Goal: Task Accomplishment & Management: Manage account settings

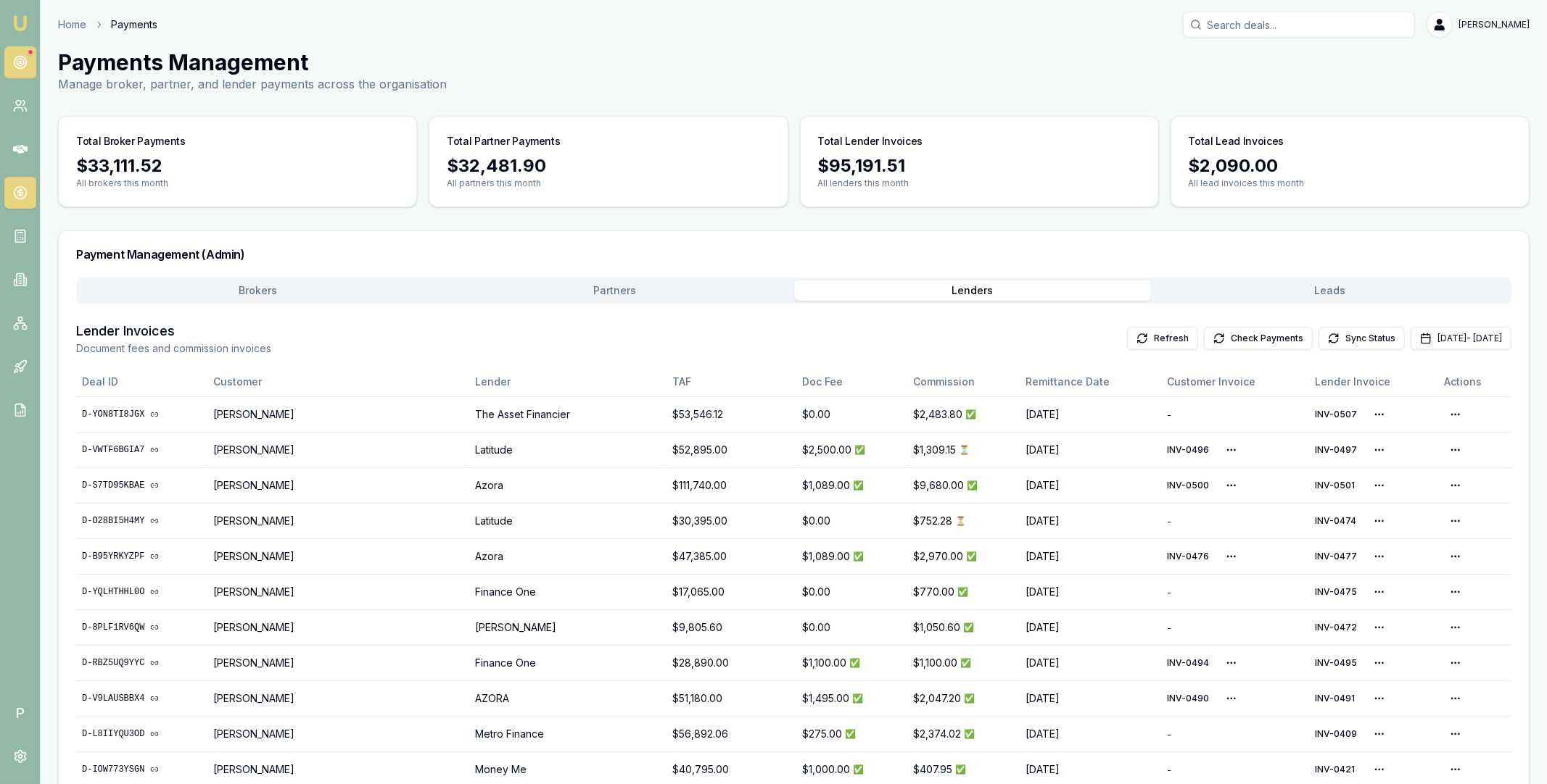
click at [24, 58] on circle at bounding box center [19, 62] width 13 height 13
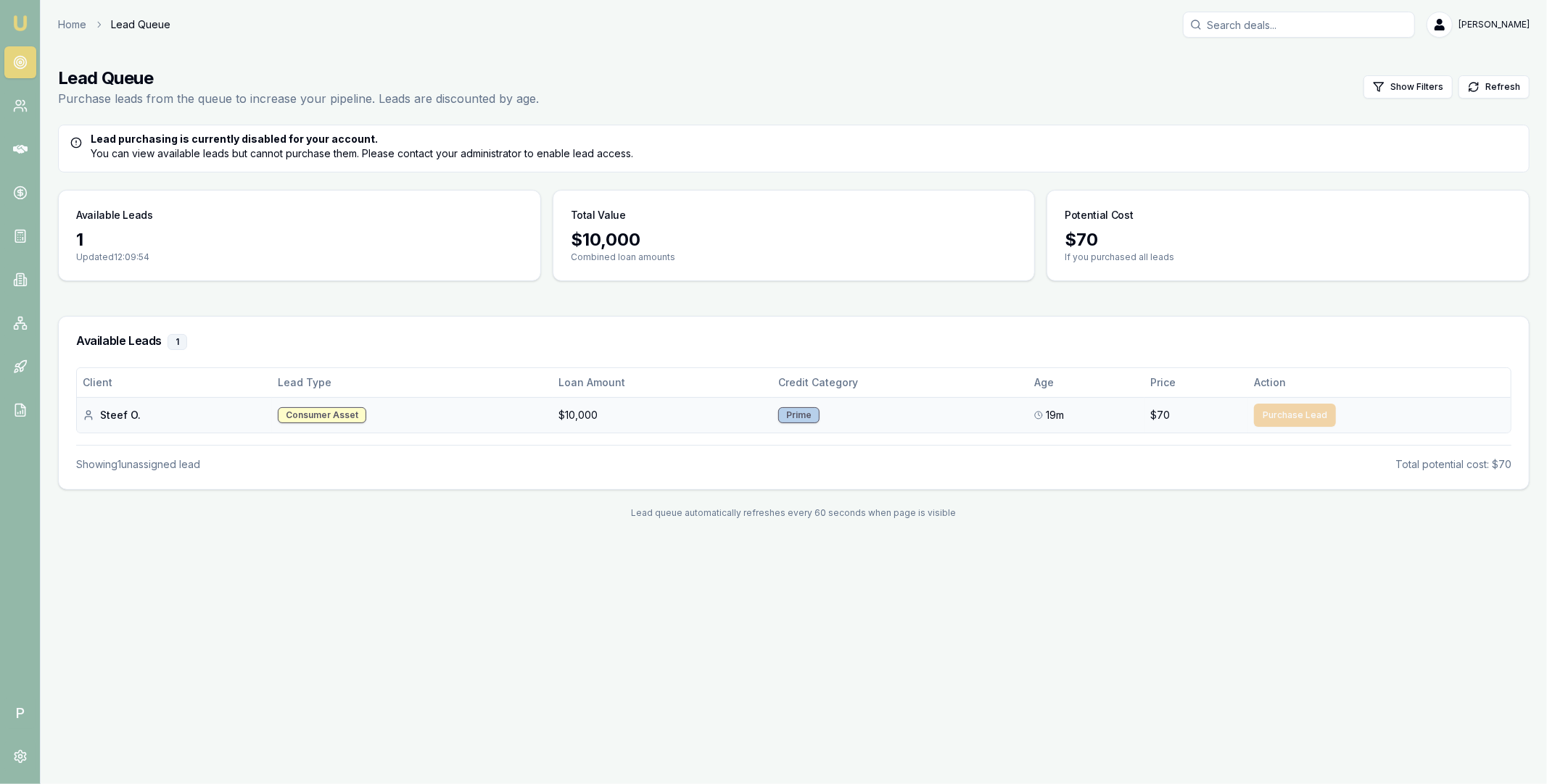
click at [114, 416] on div "Steef O." at bounding box center [174, 415] width 183 height 14
click at [114, 416] on div "Steef O." at bounding box center [174, 415] width 183 height 14
click at [114, 416] on div "Steef O." at bounding box center [173, 415] width 183 height 14
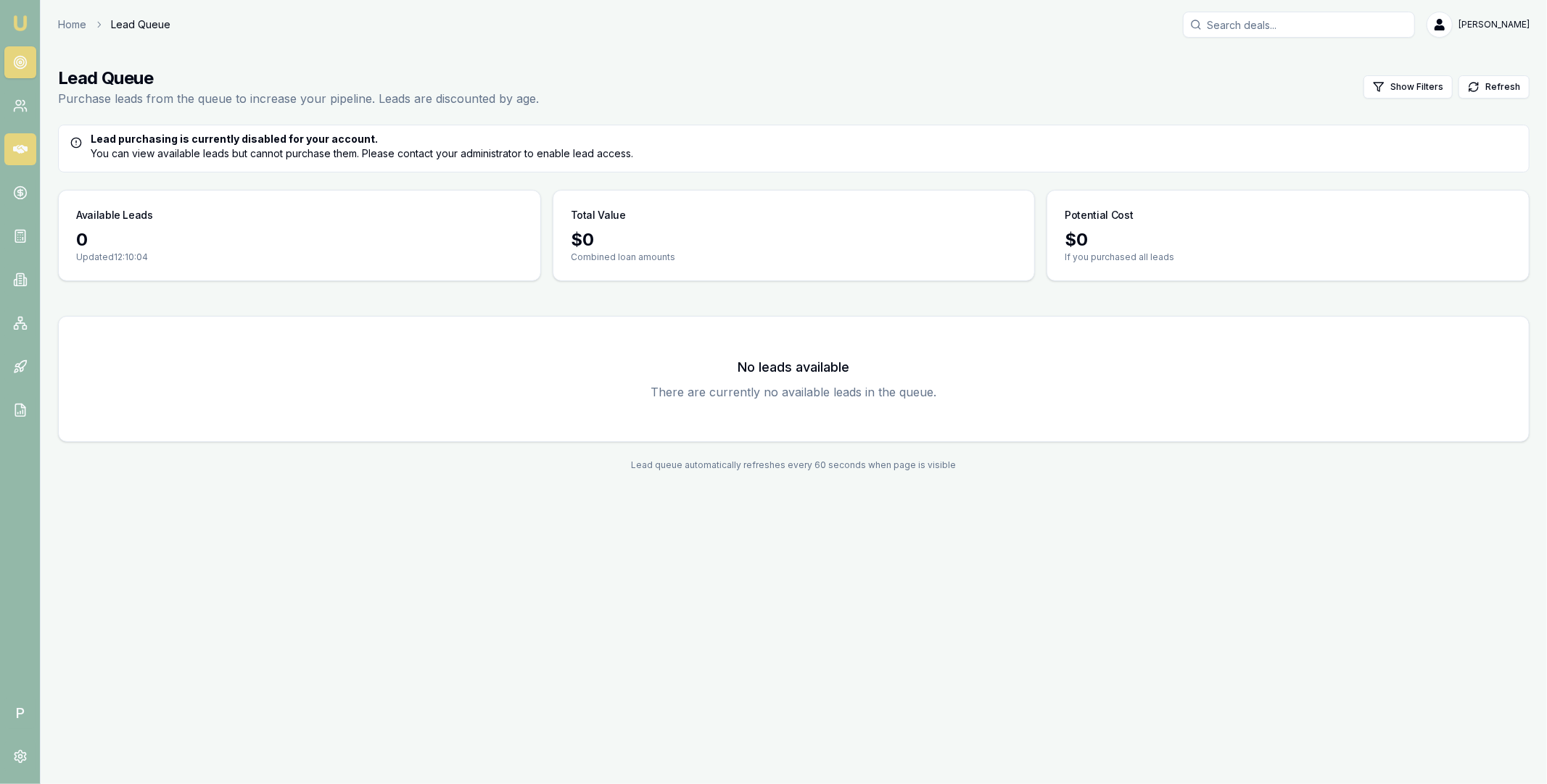
click at [19, 143] on icon at bounding box center [20, 149] width 14 height 14
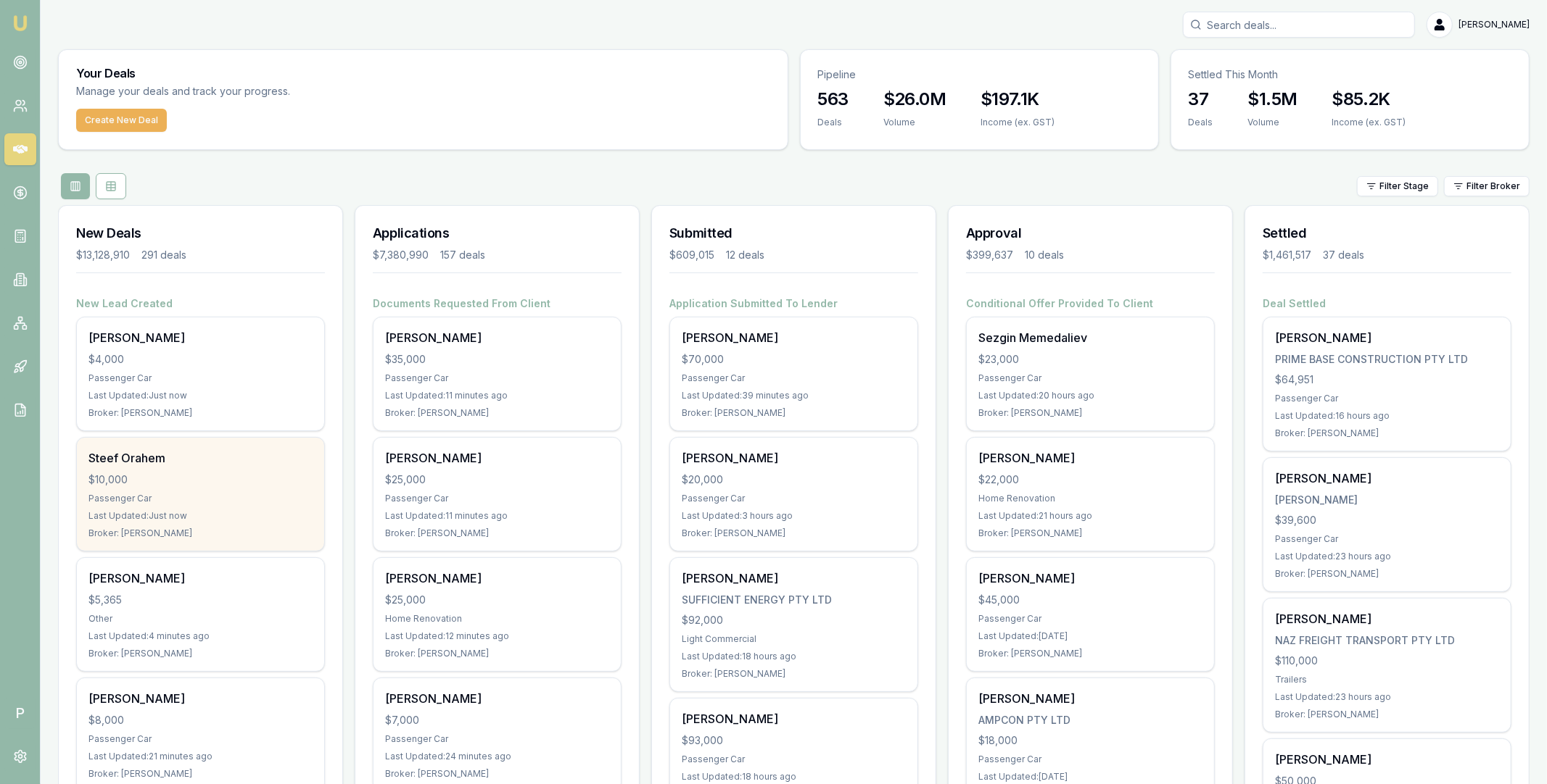
click at [210, 484] on div "$10,000" at bounding box center [200, 479] width 224 height 14
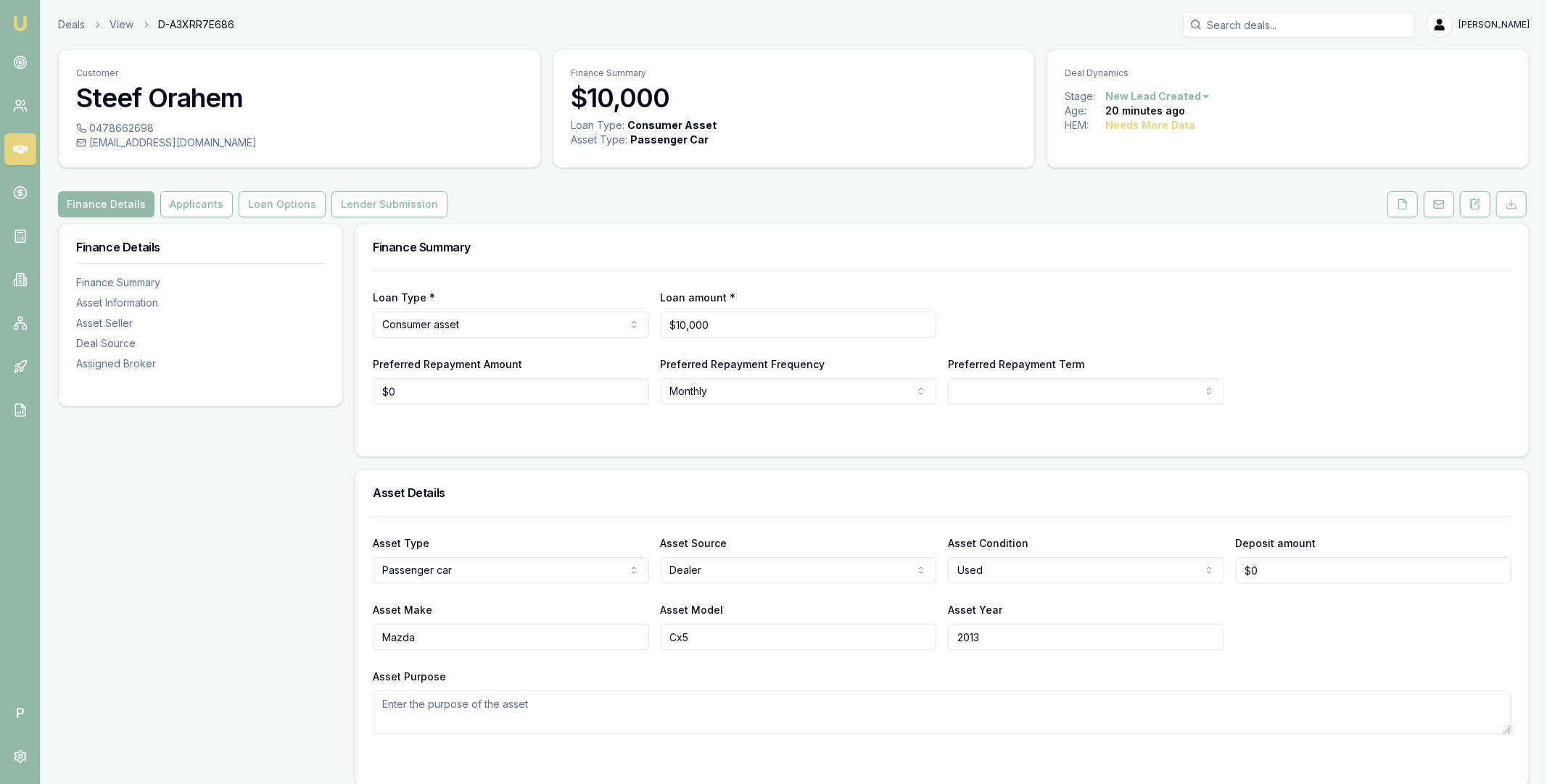
click at [205, 25] on span "D-A3XRR7E686" at bounding box center [196, 24] width 76 height 14
copy span "D-A3XRR7E686"
click at [19, 182] on link at bounding box center [20, 193] width 32 height 32
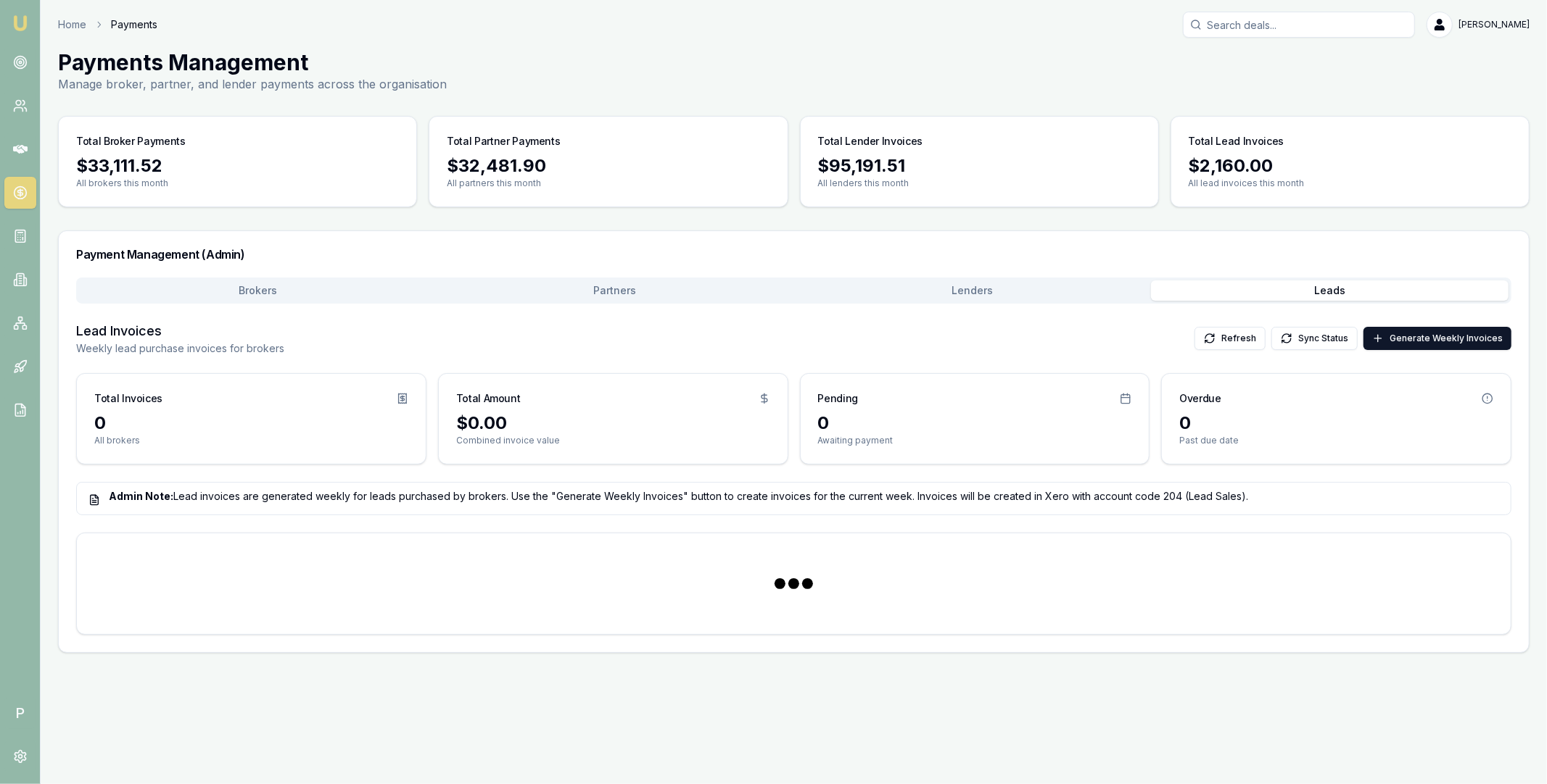
click at [1316, 292] on button "Leads" at bounding box center [1329, 290] width 358 height 20
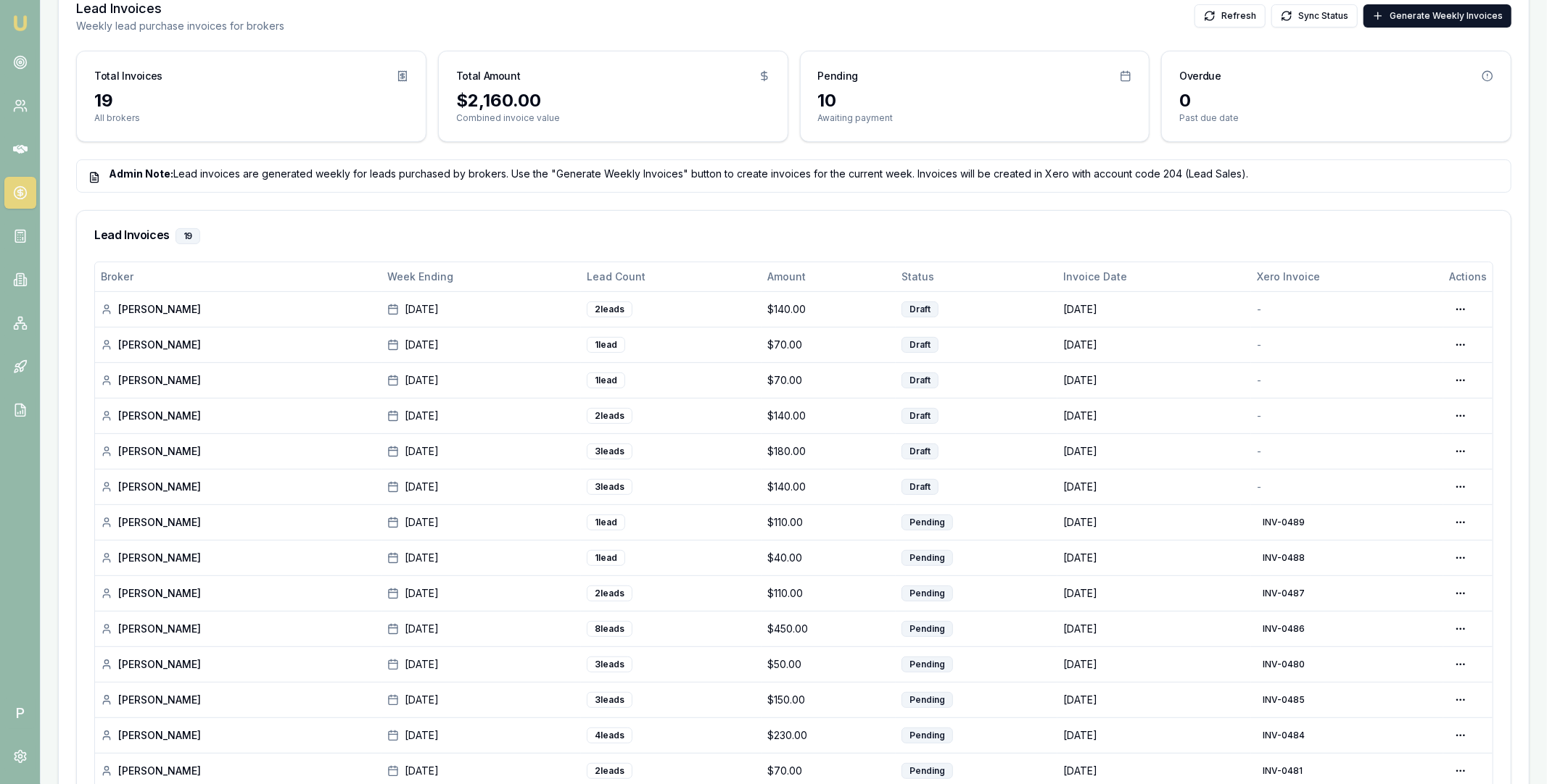
scroll to position [338, 0]
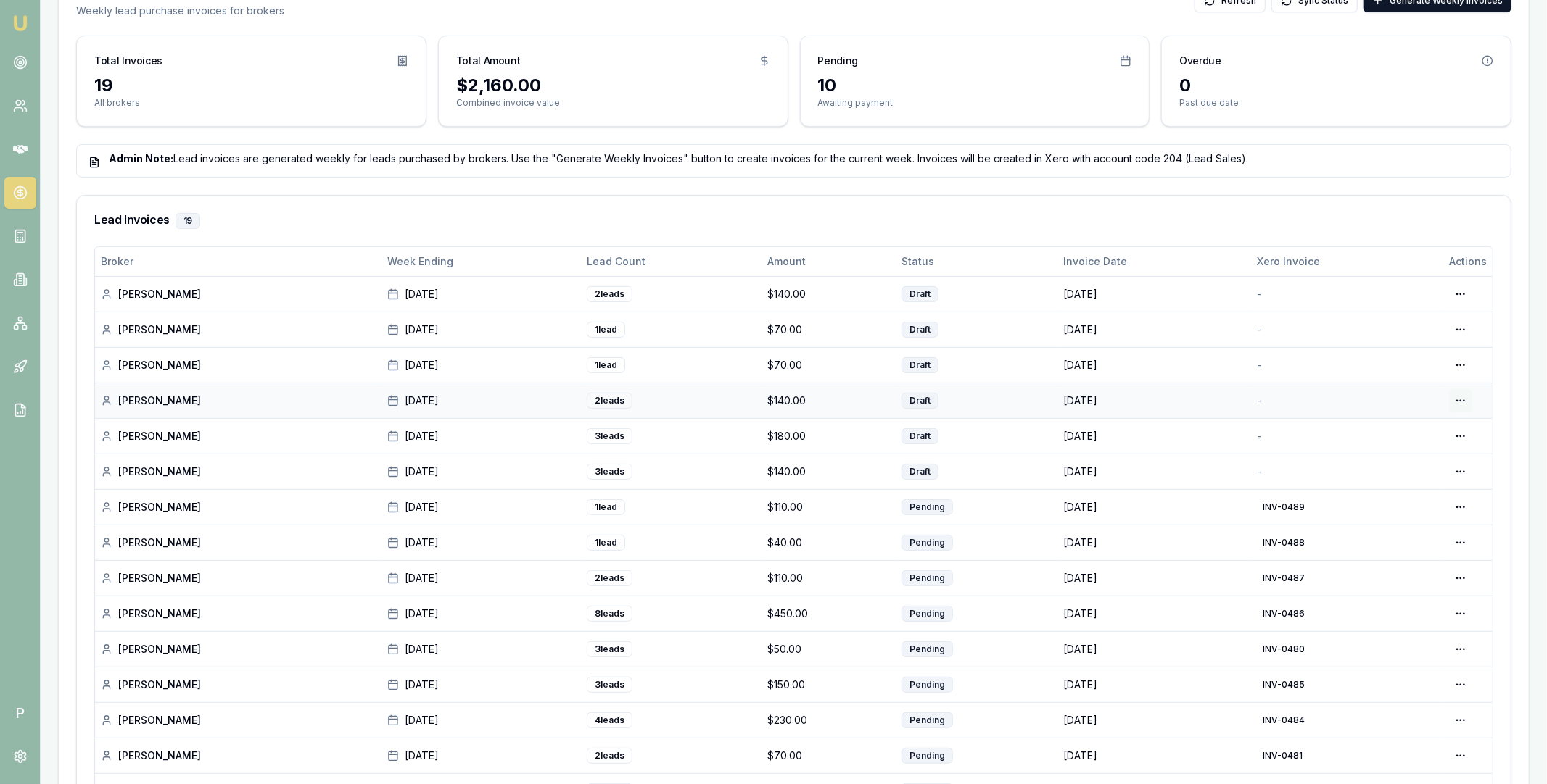
click at [1459, 401] on html "Emu Broker P Home Payments Matt Leeburn Toggle Menu Payments Management Manage …" at bounding box center [774, 54] width 1547 height 784
click at [1406, 460] on div "Edit Draft" at bounding box center [1416, 460] width 112 height 24
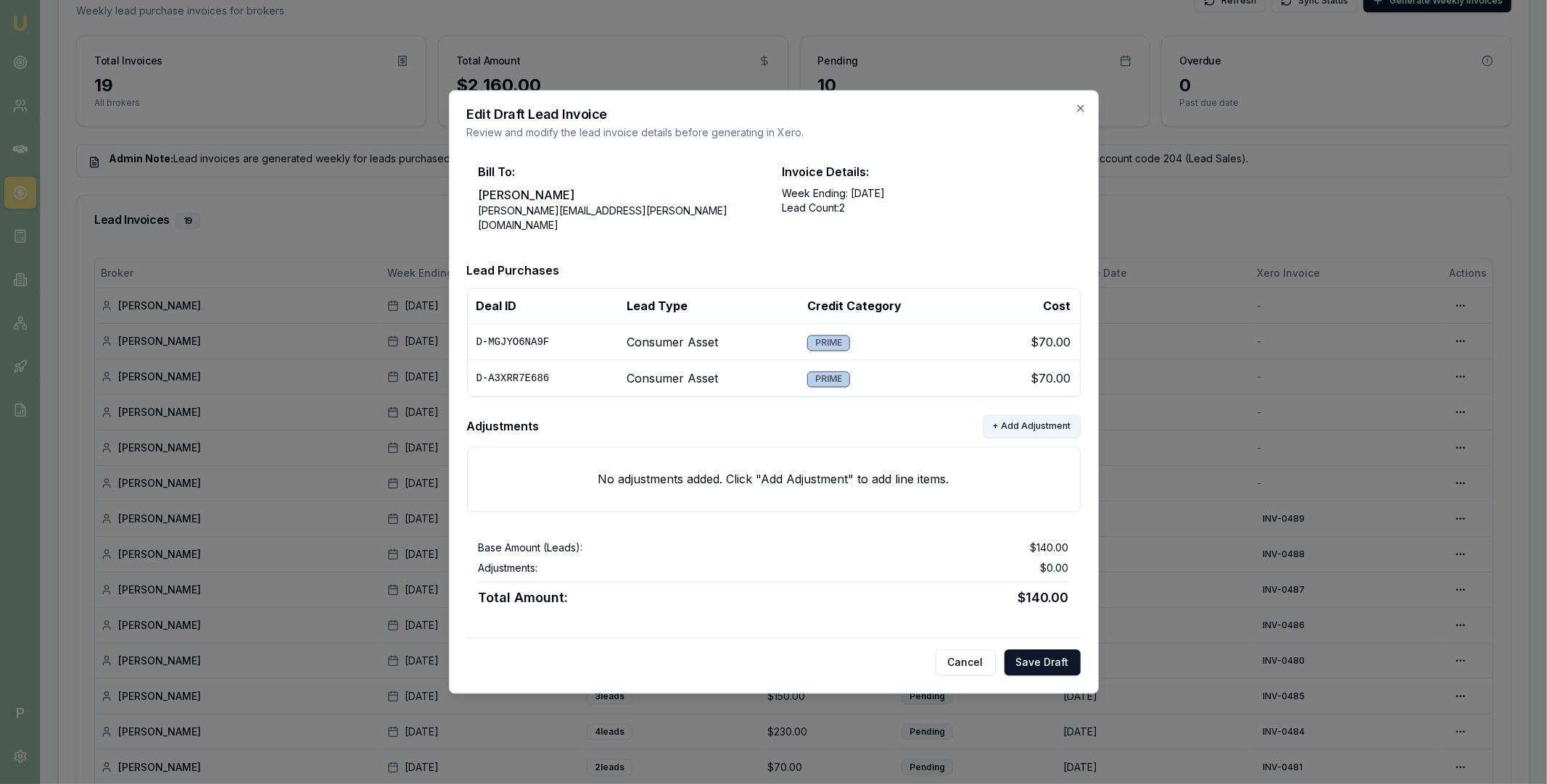
click at [1018, 420] on button "+ Add Adjustment" at bounding box center [1031, 427] width 97 height 24
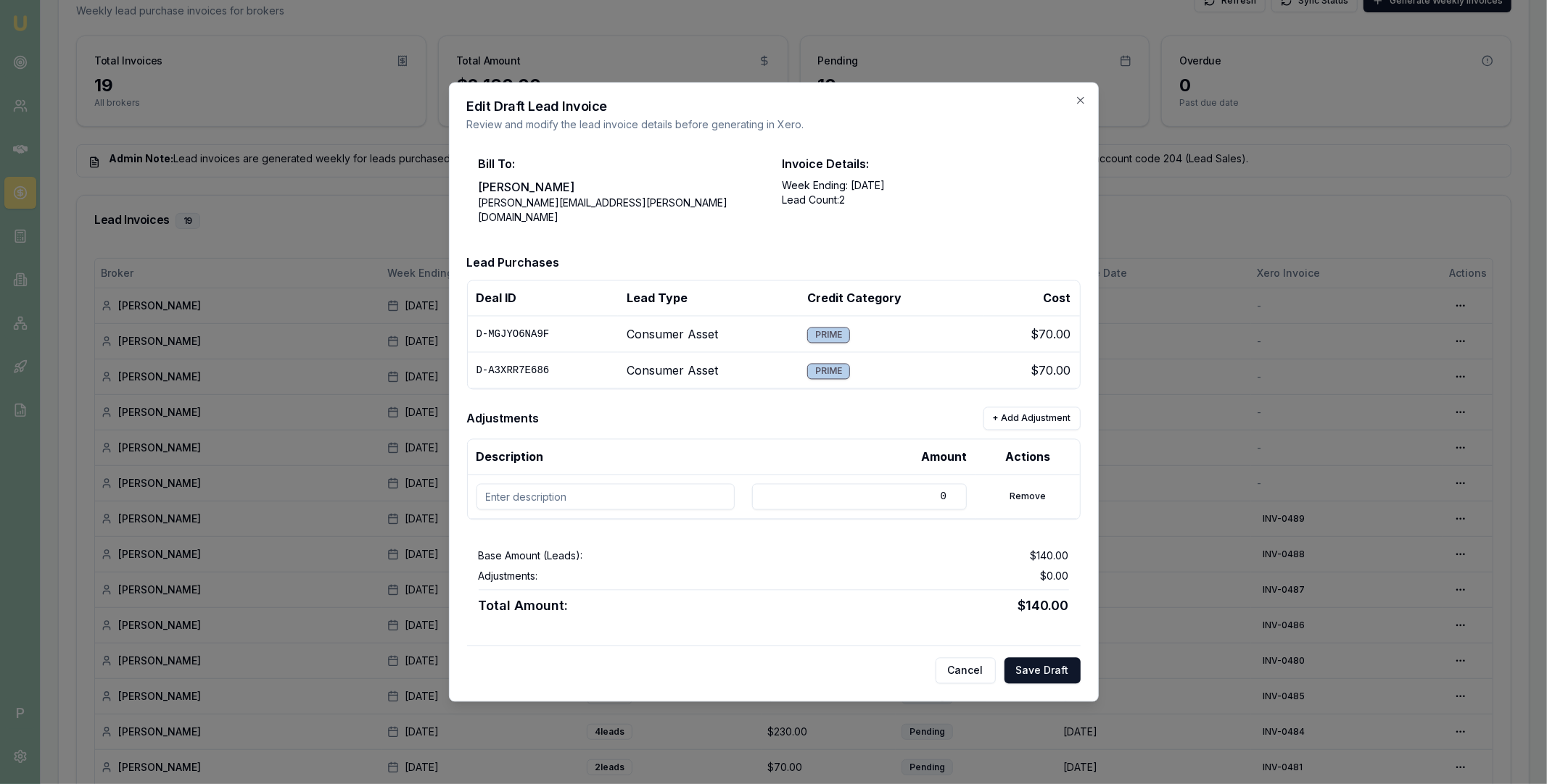
click at [617, 486] on input at bounding box center [605, 497] width 258 height 26
paste input "D-A3XRR7E686"
type input "D-A3XRR7E686"
drag, startPoint x: 929, startPoint y: 495, endPoint x: 945, endPoint y: 495, distance: 16.0
click at [945, 495] on input "0" at bounding box center [859, 497] width 215 height 26
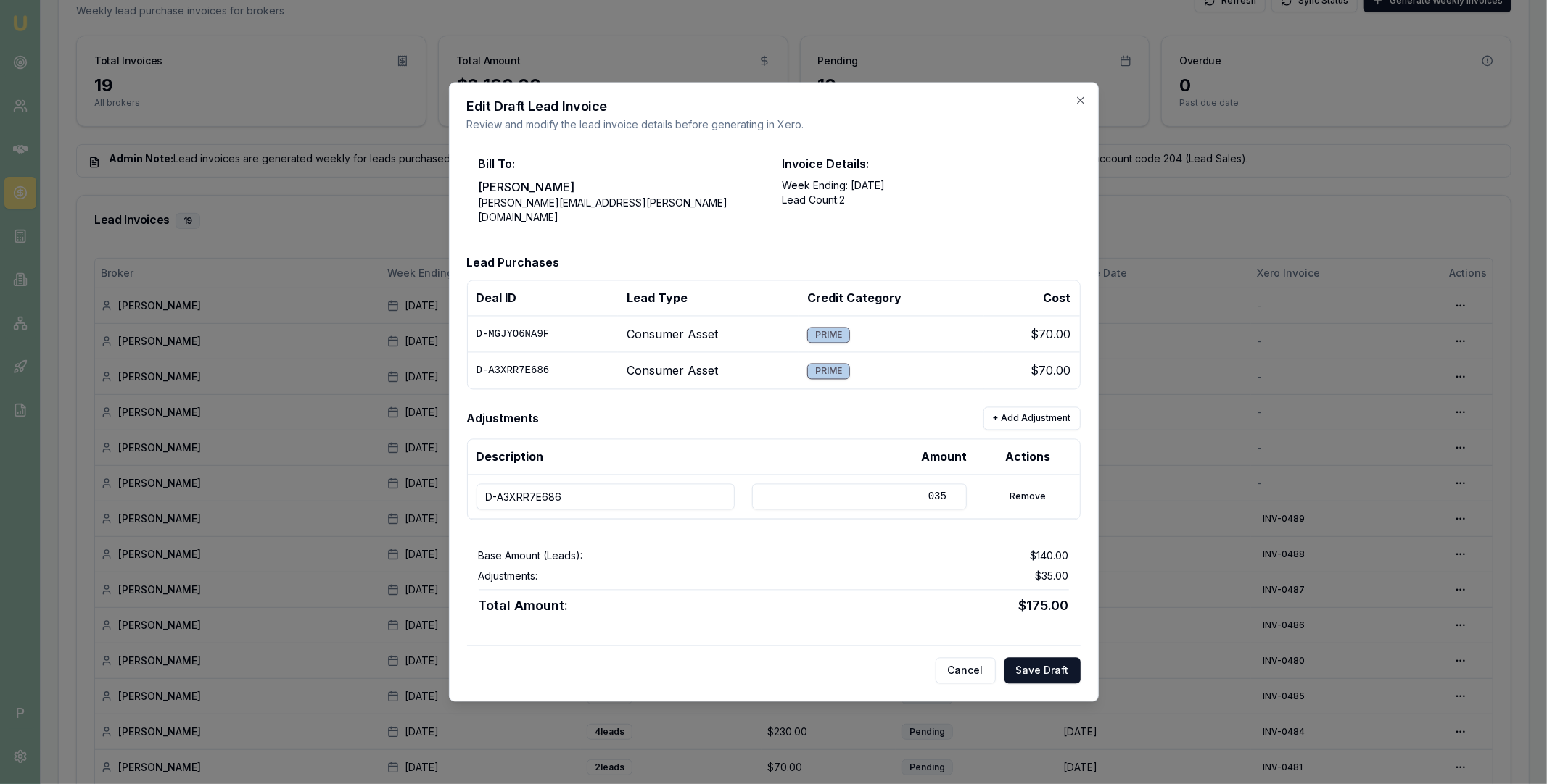
click at [928, 489] on input "035" at bounding box center [859, 497] width 215 height 26
type input "-35"
click at [917, 539] on div "Base Amount (Leads): $140.00 Adjustments: -$35.00 Total Amount: $105.00" at bounding box center [774, 583] width 614 height 91
click at [1038, 660] on button "Save Draft" at bounding box center [1042, 670] width 76 height 26
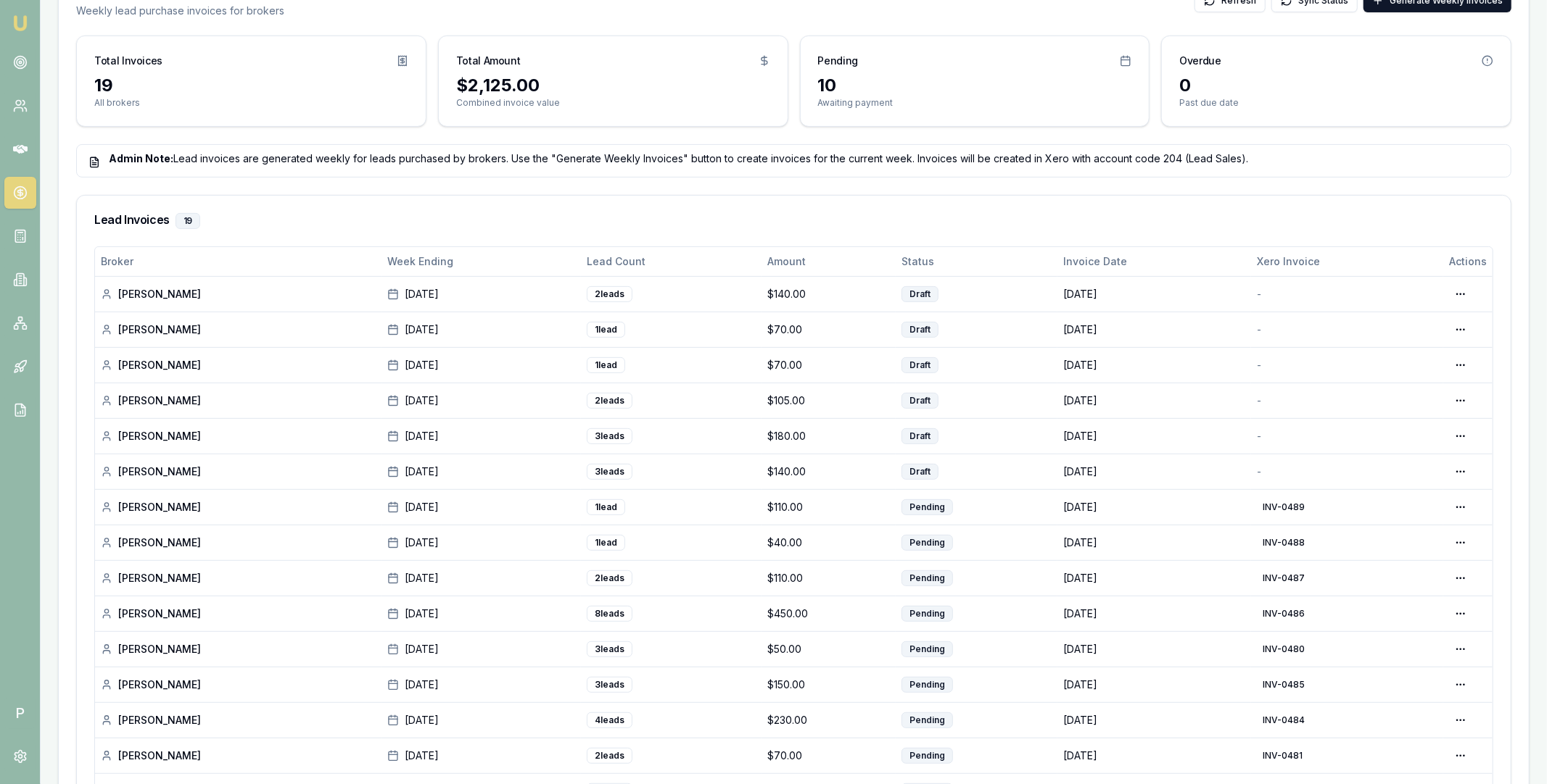
scroll to position [0, 0]
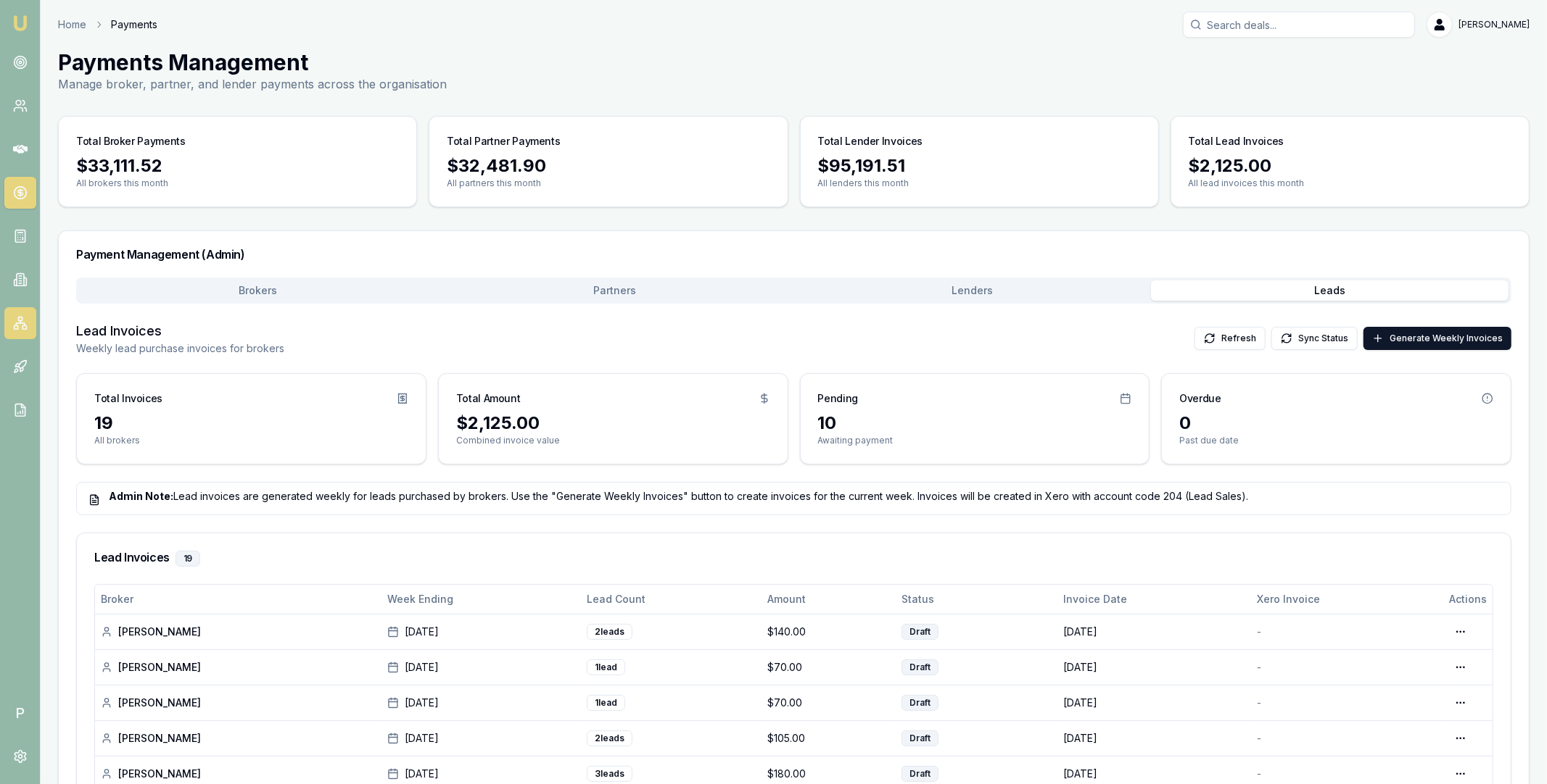
click at [18, 322] on icon at bounding box center [20, 323] width 14 height 14
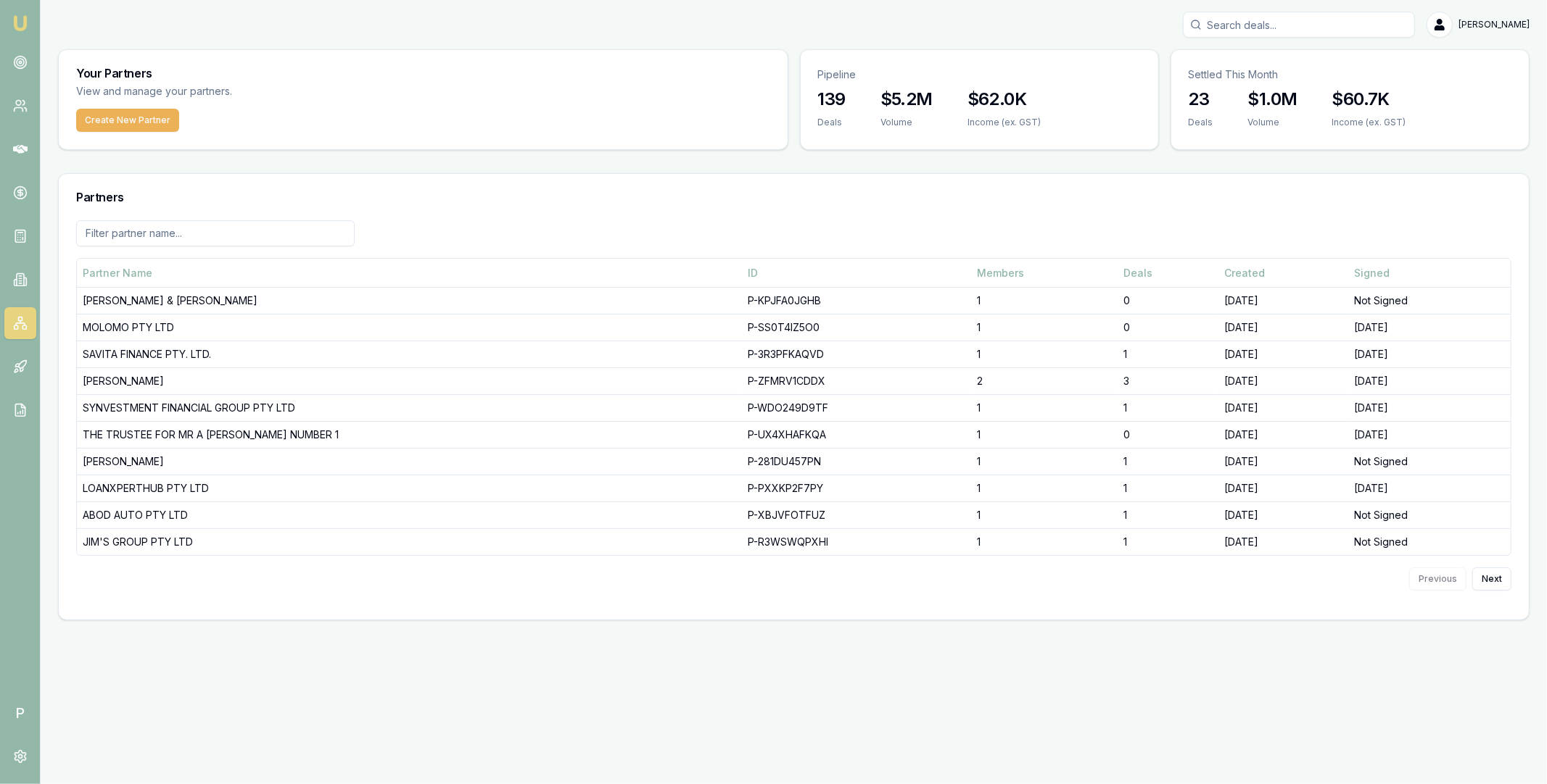
click at [259, 237] on input at bounding box center [215, 233] width 279 height 26
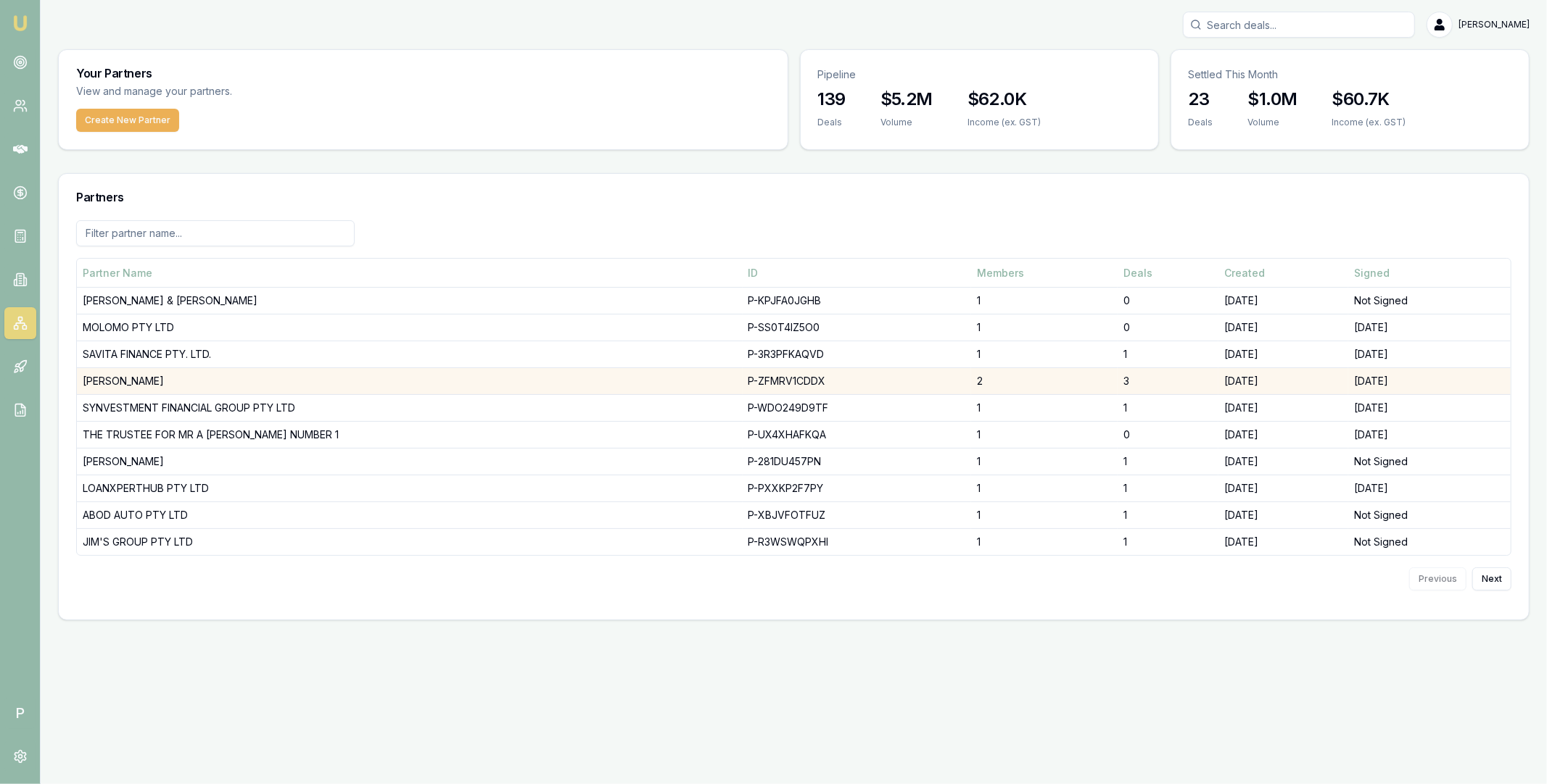
click at [187, 376] on td "DHANKHAR, SANJEEV" at bounding box center [409, 382] width 666 height 27
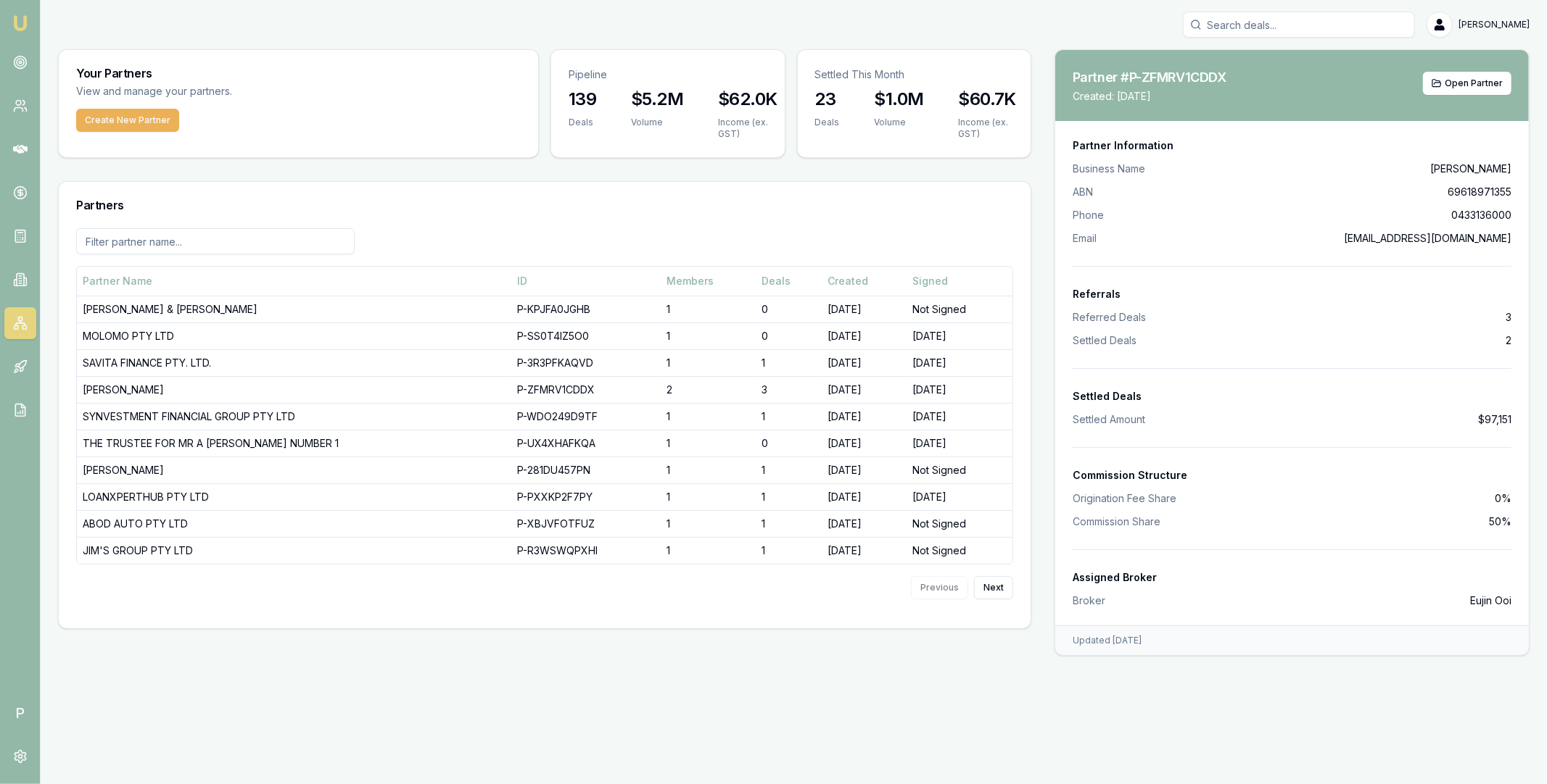
click at [1481, 66] on div "Partner #P-ZFMRV1CDDX Copy Partner ID Created: 10 August 2025 Open Partner" at bounding box center [1292, 85] width 474 height 71
click at [1479, 87] on span "Open Partner" at bounding box center [1473, 83] width 58 height 12
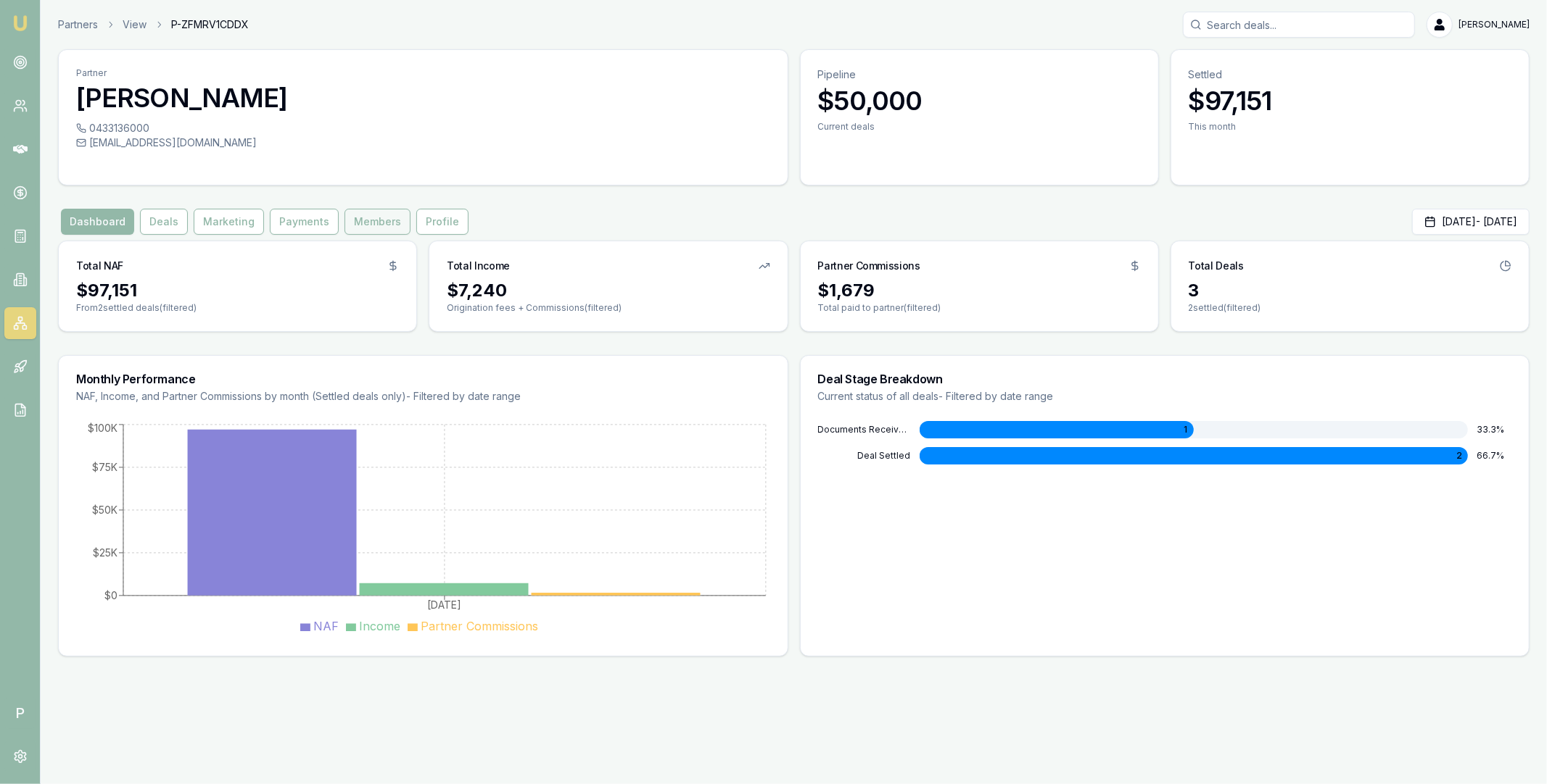
click at [375, 225] on button "Members" at bounding box center [377, 221] width 66 height 26
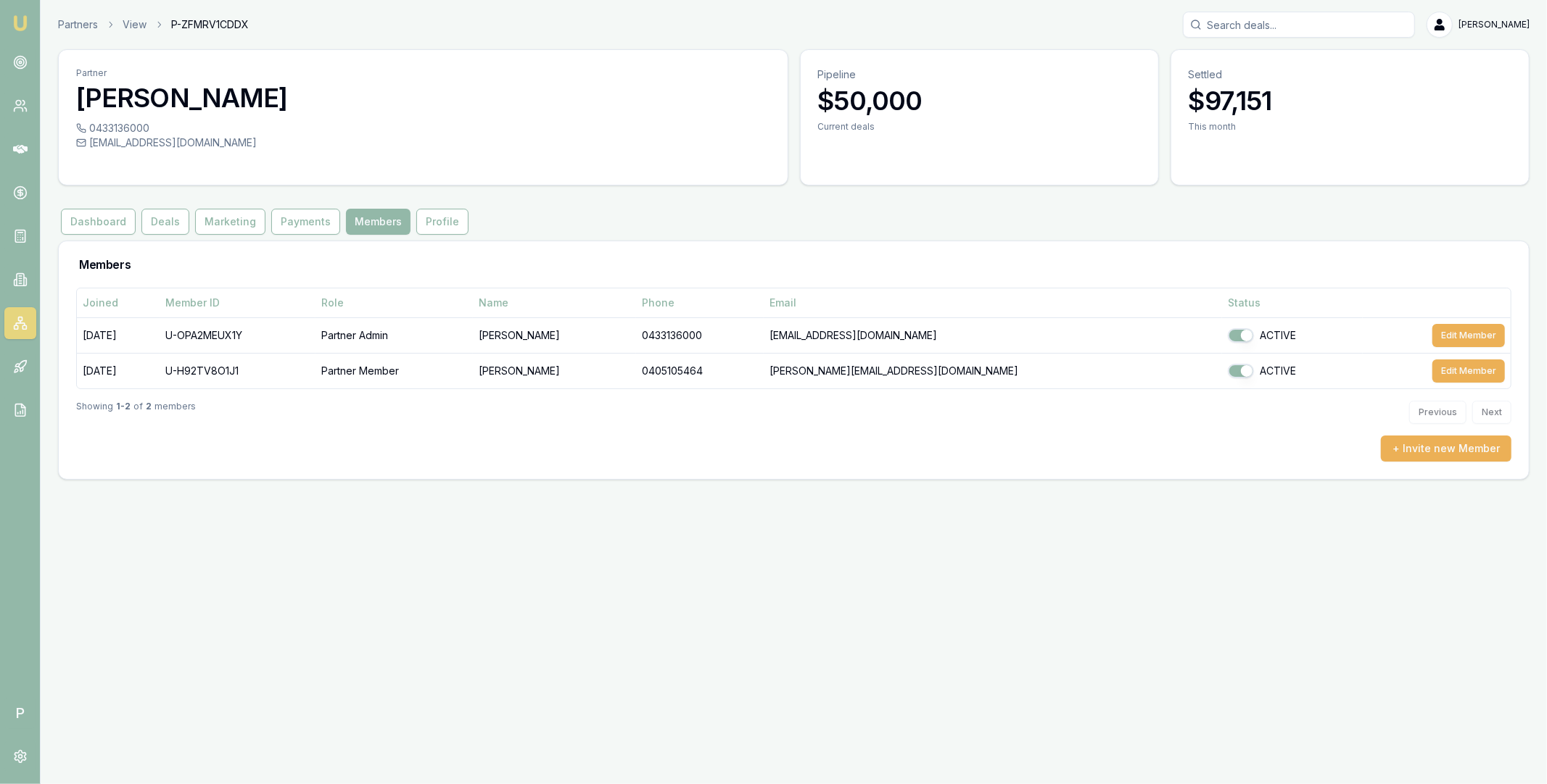
click at [1259, 24] on input "Search deals" at bounding box center [1299, 24] width 232 height 26
type input "0430421"
click at [1262, 72] on p "0430421260" at bounding box center [1299, 77] width 219 height 14
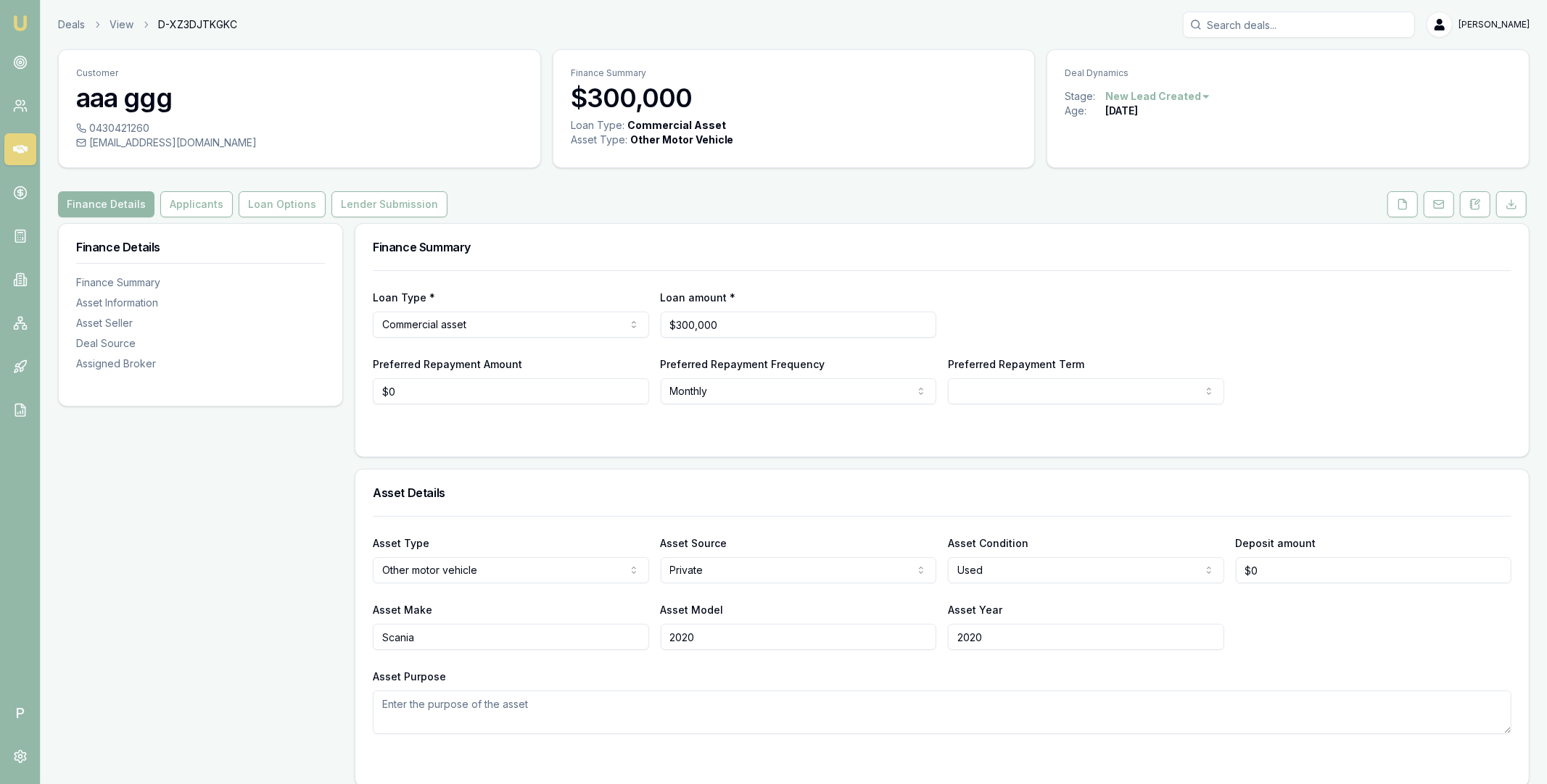
drag, startPoint x: 91, startPoint y: 144, endPoint x: 204, endPoint y: 138, distance: 113.2
click at [204, 138] on div "[EMAIL_ADDRESS][DOMAIN_NAME]" at bounding box center [299, 142] width 447 height 14
click at [203, 141] on div "[EMAIL_ADDRESS][DOMAIN_NAME]" at bounding box center [299, 142] width 447 height 14
click at [1393, 199] on button at bounding box center [1402, 204] width 30 height 26
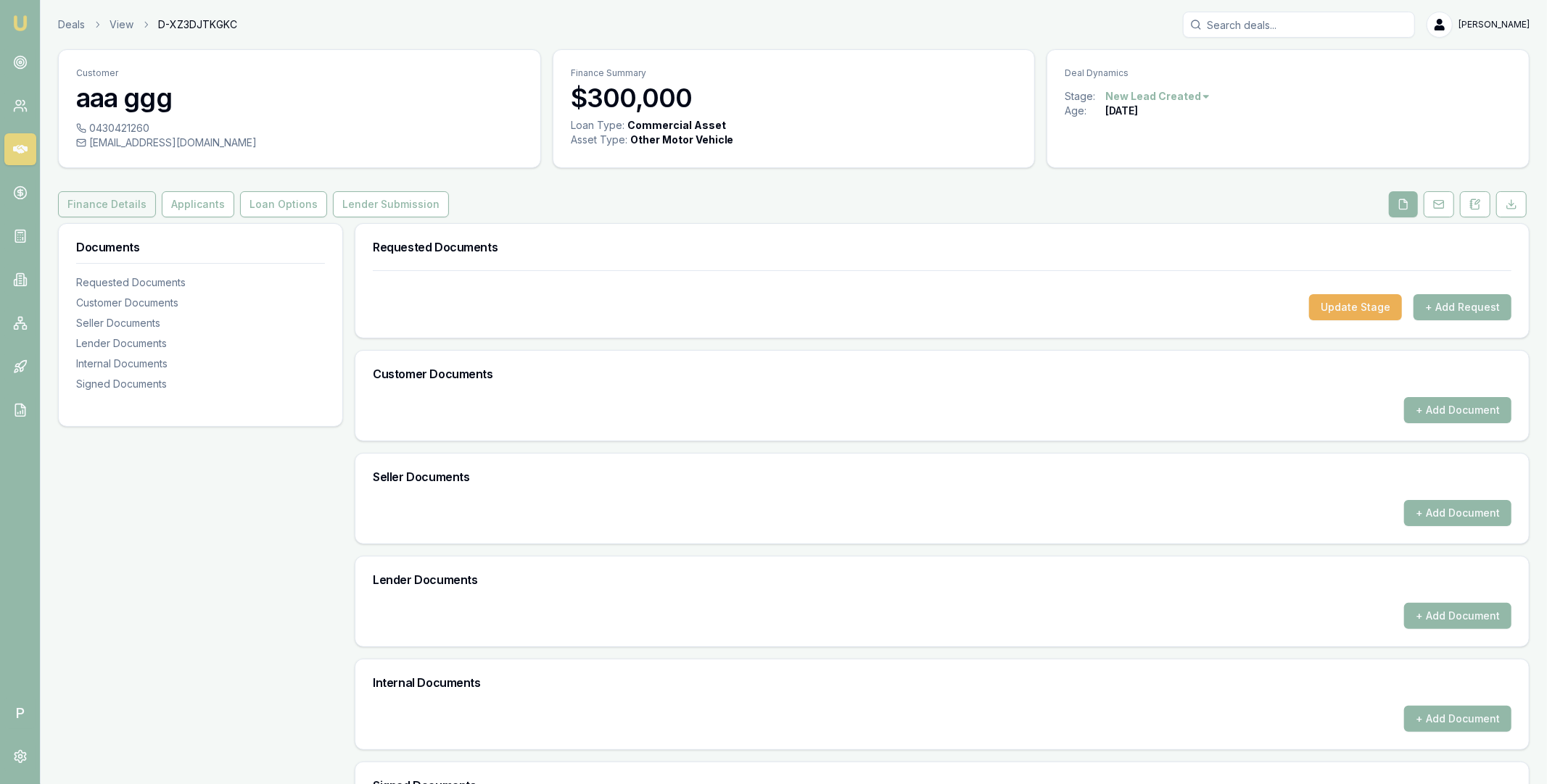
click at [116, 208] on button "Finance Details" at bounding box center [107, 204] width 98 height 26
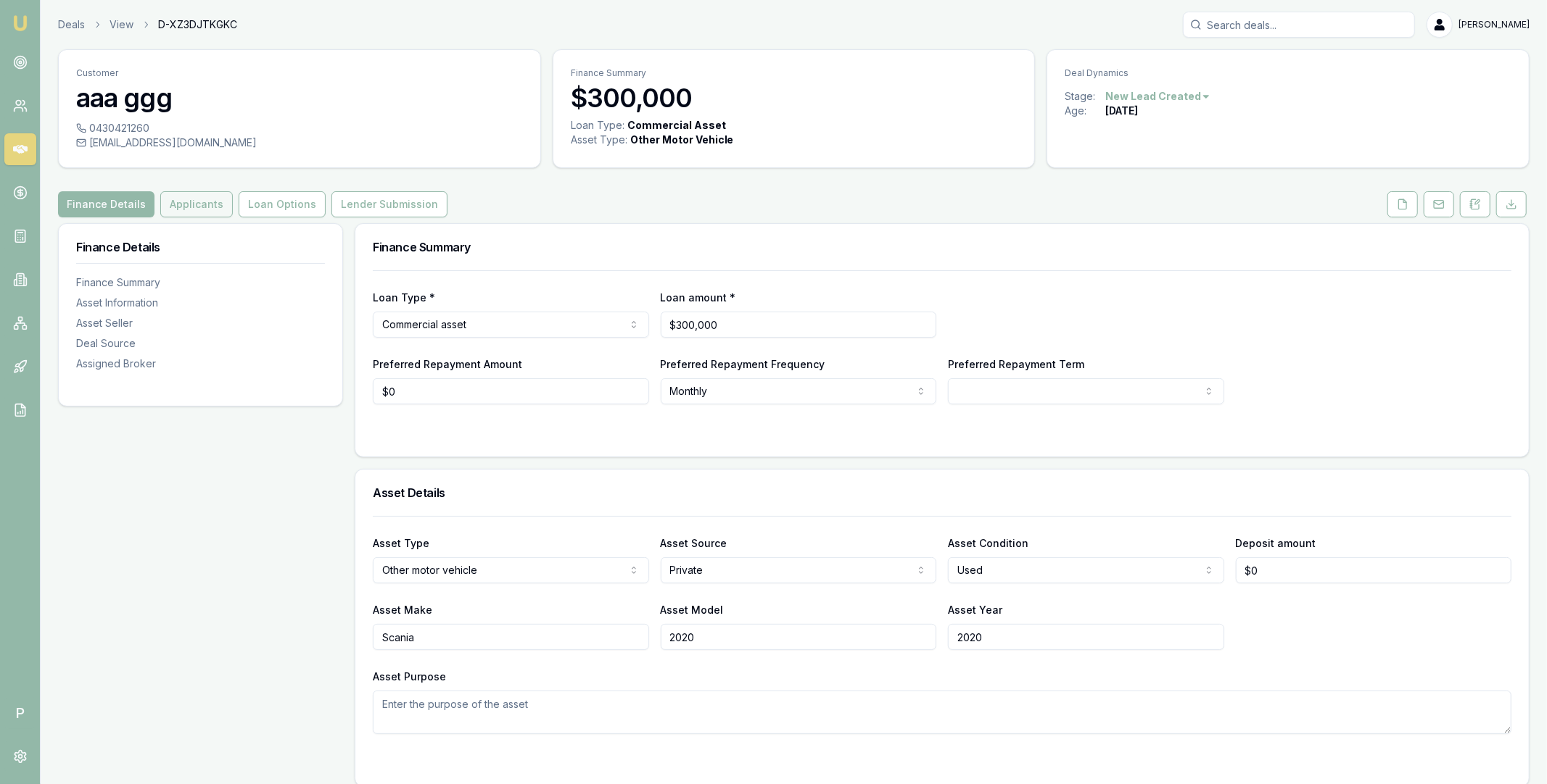
click at [194, 202] on button "Applicants" at bounding box center [196, 204] width 72 height 26
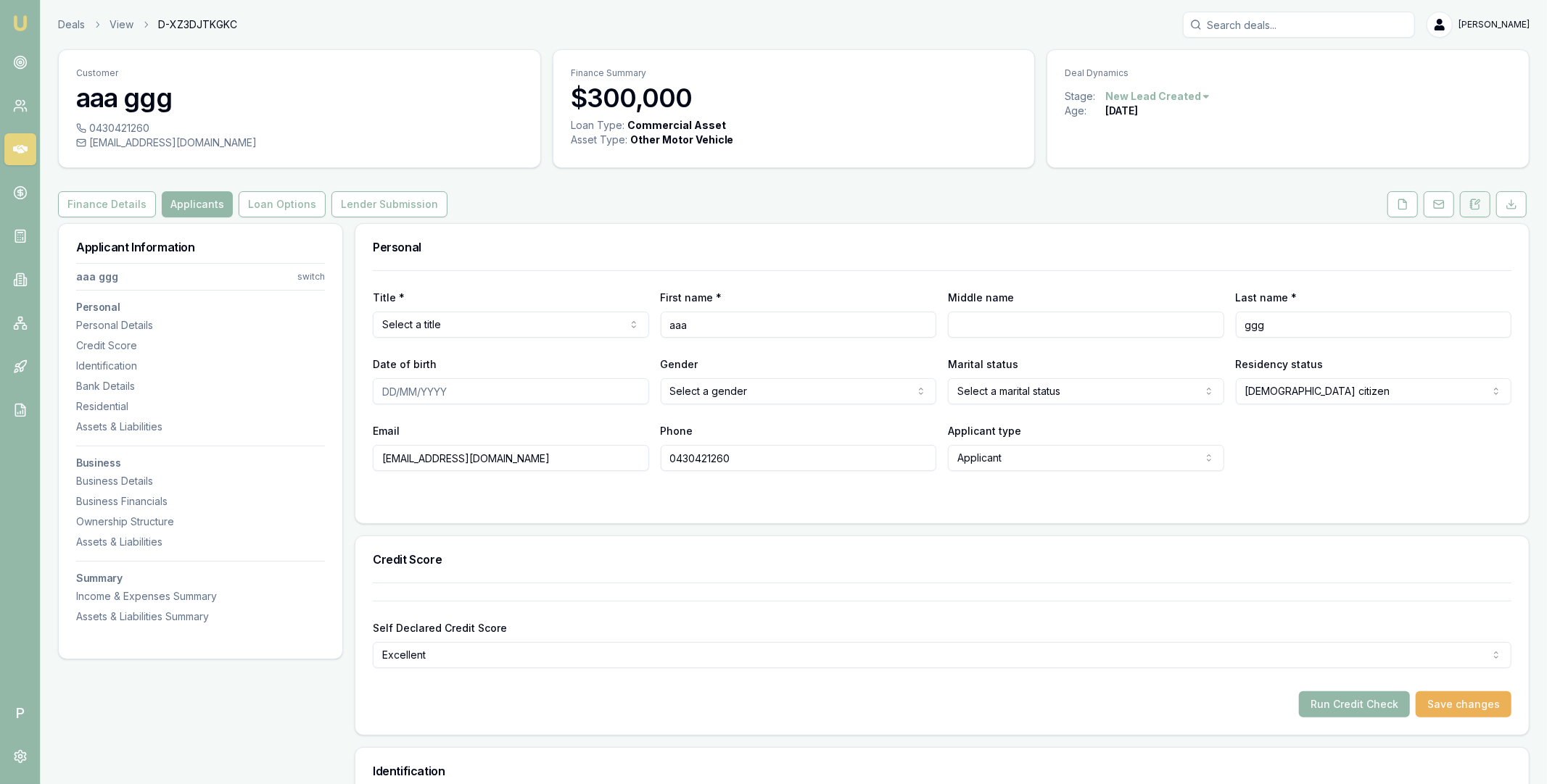
click at [1470, 204] on icon at bounding box center [1475, 204] width 12 height 12
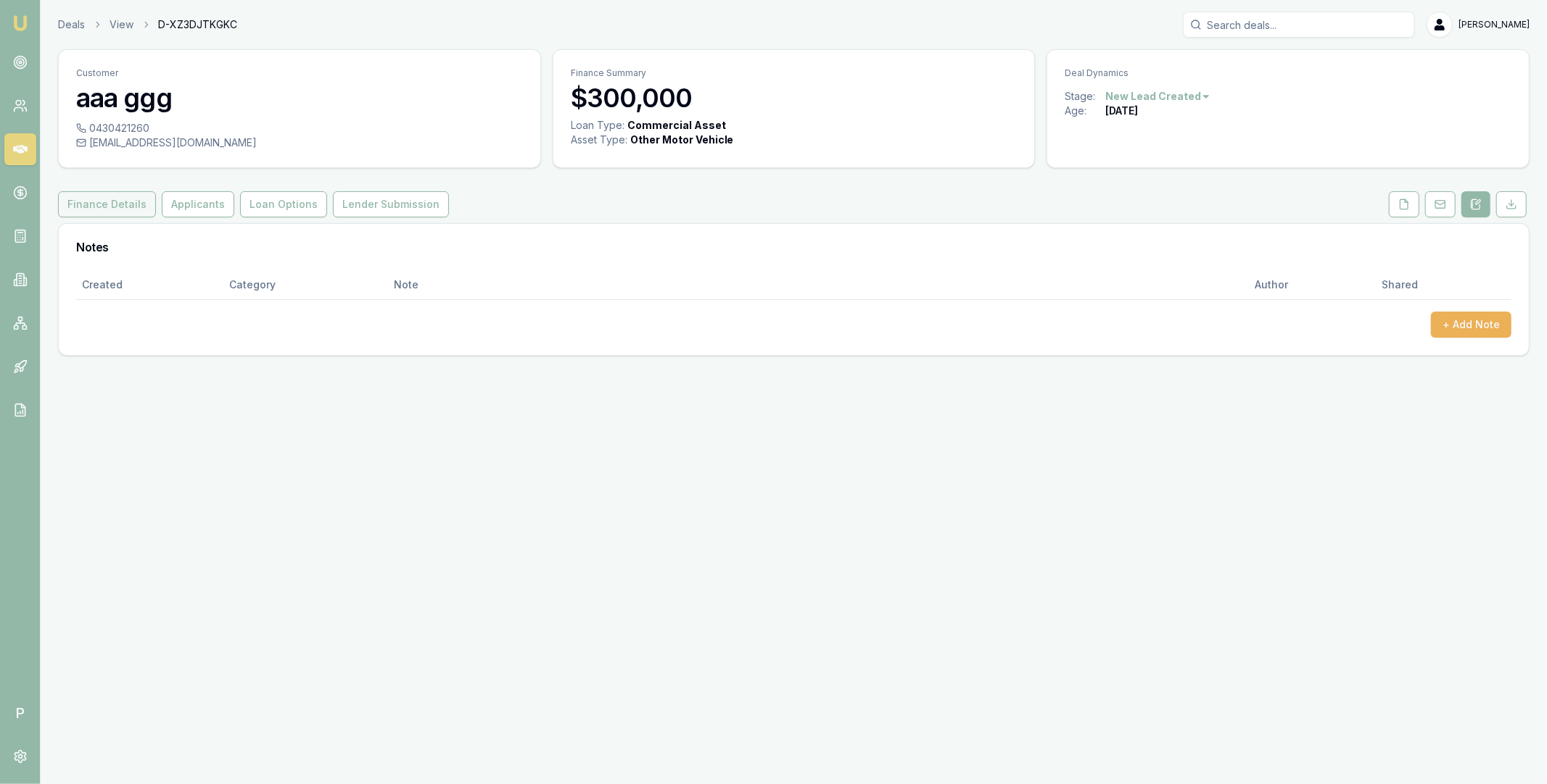
click at [104, 202] on button "Finance Details" at bounding box center [107, 204] width 98 height 26
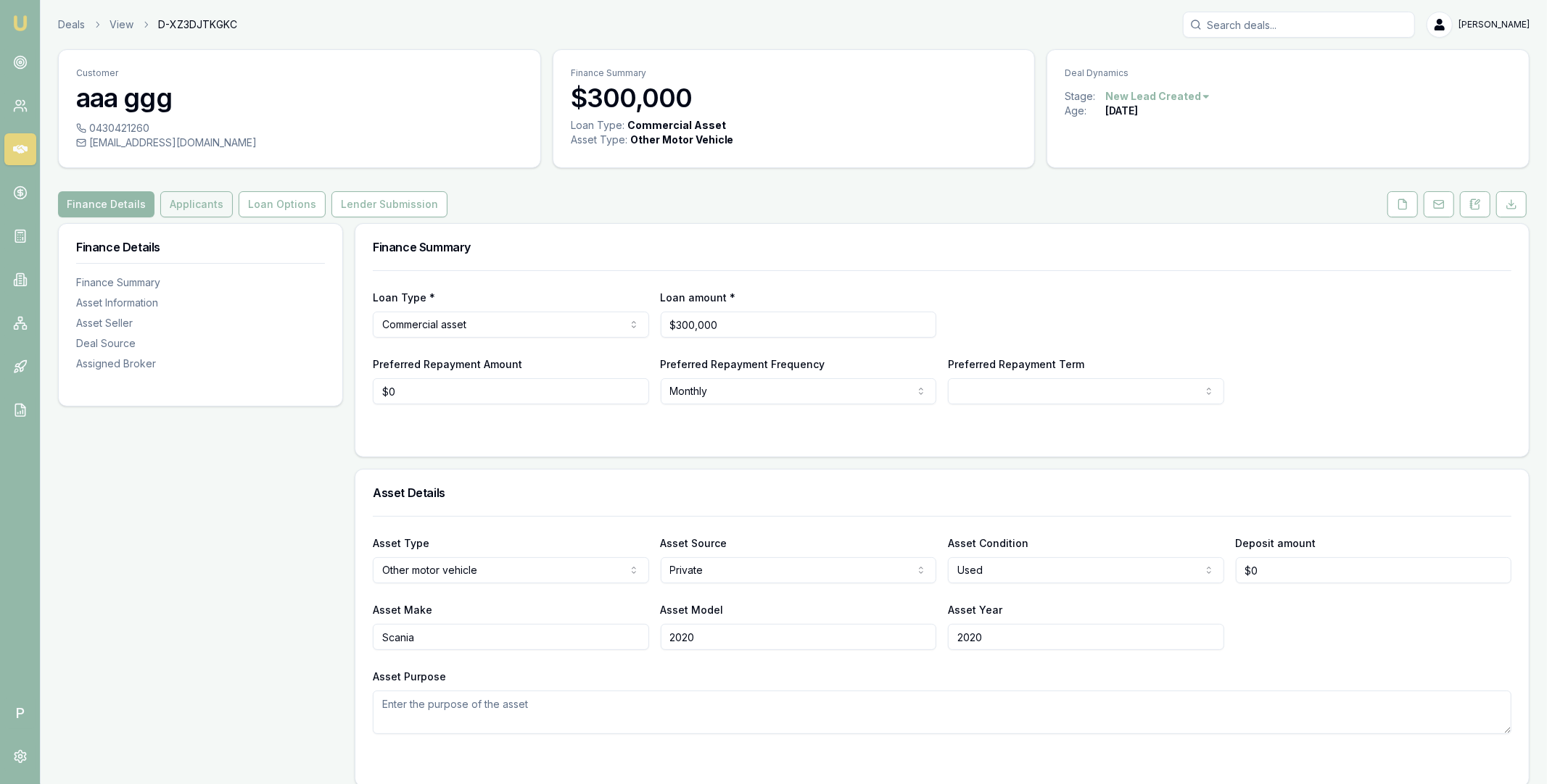
click at [192, 204] on button "Applicants" at bounding box center [196, 204] width 72 height 26
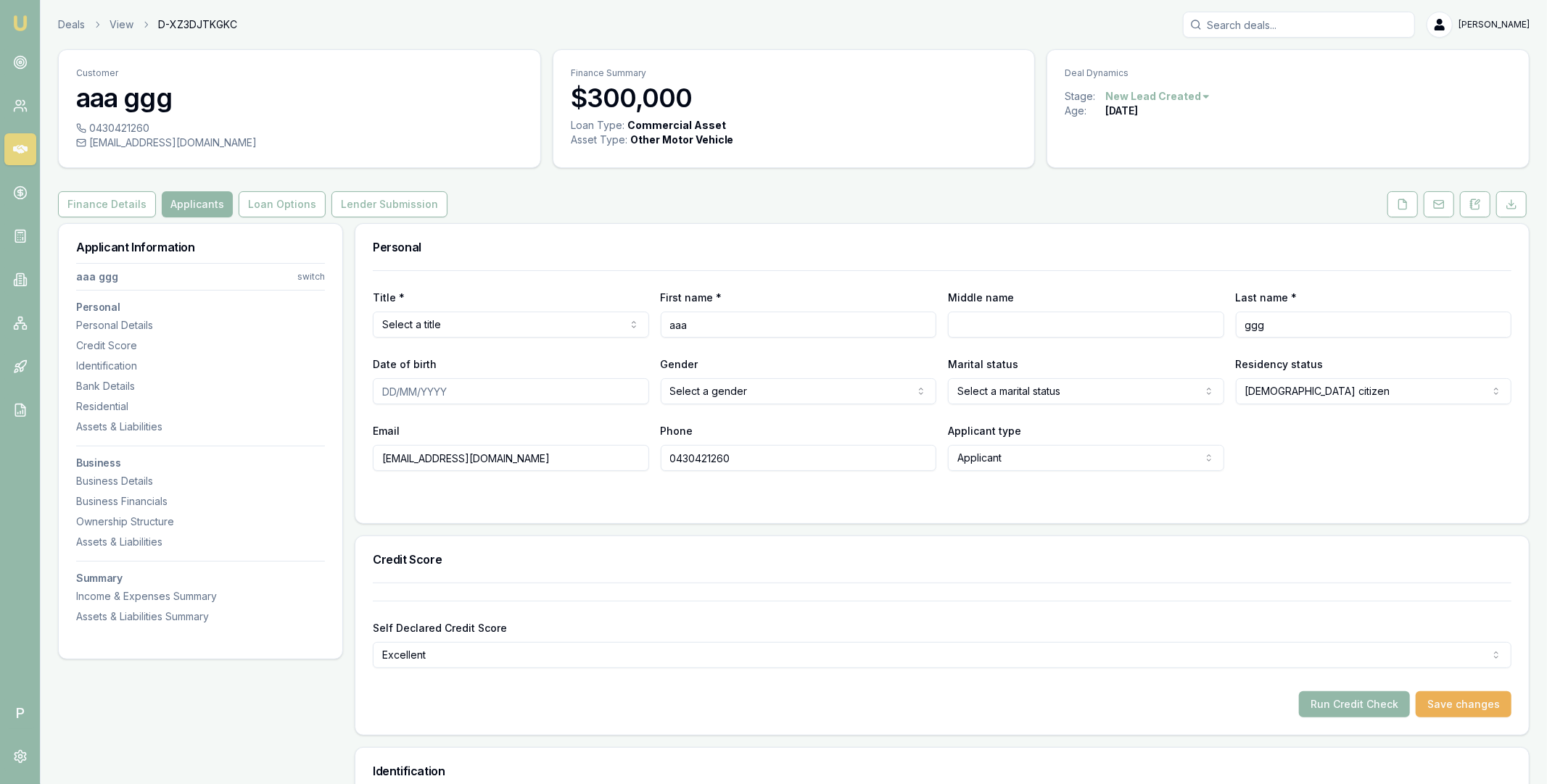
drag, startPoint x: 732, startPoint y: 460, endPoint x: 673, endPoint y: 463, distance: 59.1
click at [673, 463] on input "0430421260" at bounding box center [799, 458] width 276 height 26
click at [477, 543] on div "Credit Score" at bounding box center [942, 559] width 1173 height 46
click at [721, 460] on input "0430421260" at bounding box center [799, 458] width 276 height 26
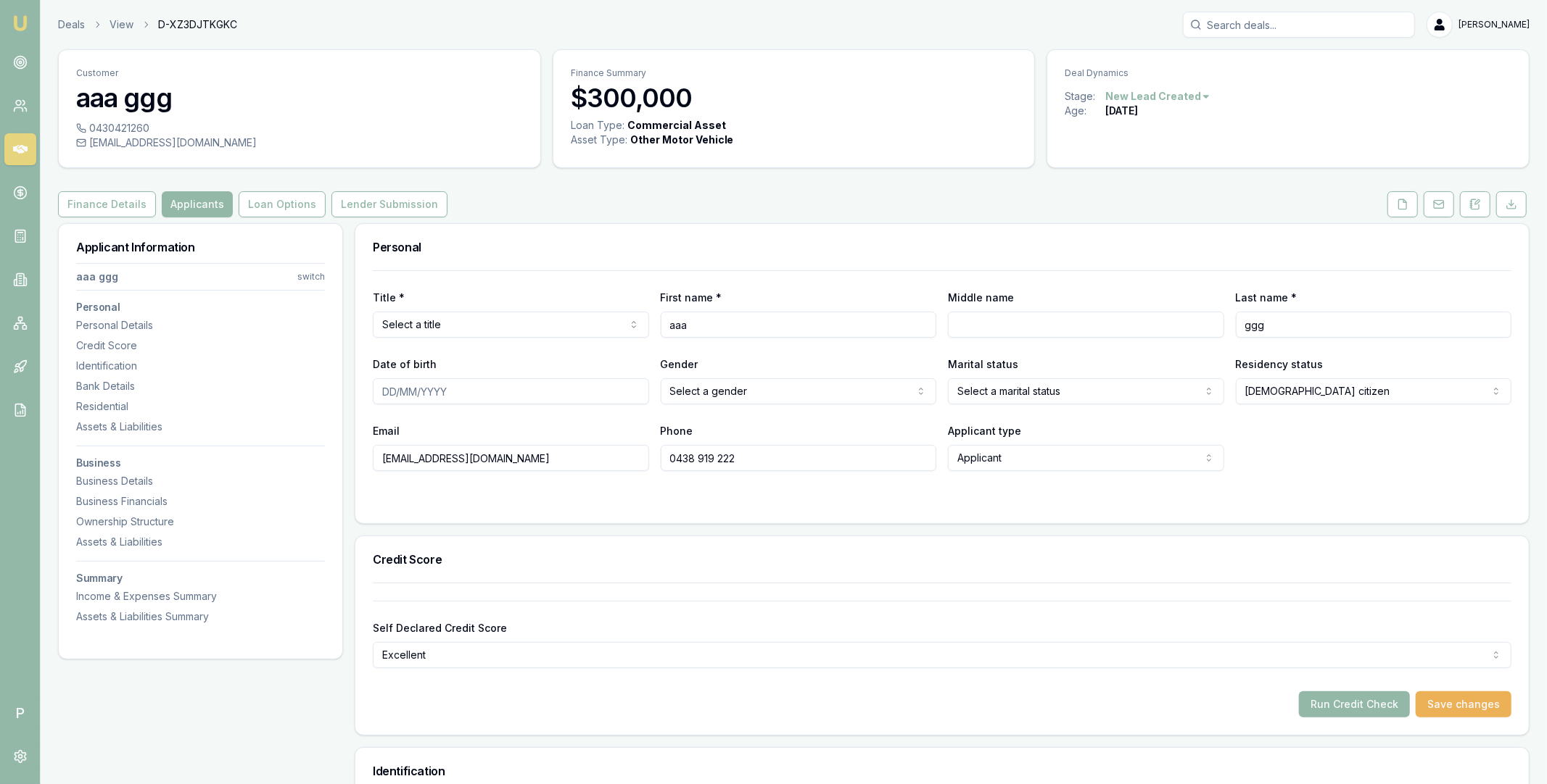
click at [885, 516] on div "Title * Select a title Mr Mrs Miss Ms Dr [PERSON_NAME] First name * aaa Middle …" at bounding box center [942, 396] width 1173 height 253
type input "0438919222"
click at [20, 148] on icon at bounding box center [20, 149] width 14 height 8
